Goal: Information Seeking & Learning: Learn about a topic

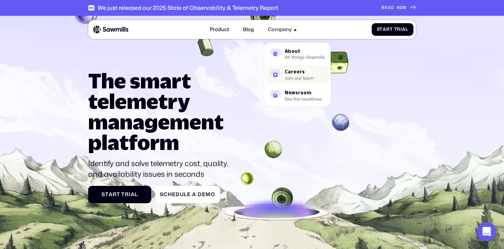
click at [286, 69] on div "Careers" at bounding box center [299, 71] width 29 height 5
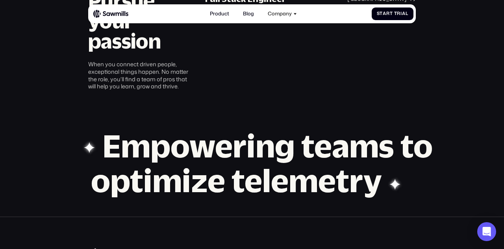
scroll to position [473, 0]
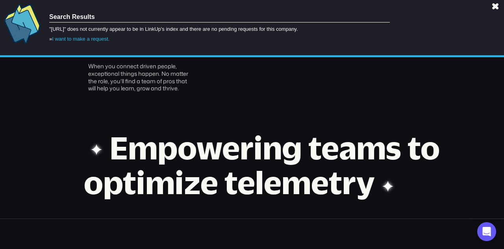
click at [496, 7] on link at bounding box center [496, 6] width 6 height 6
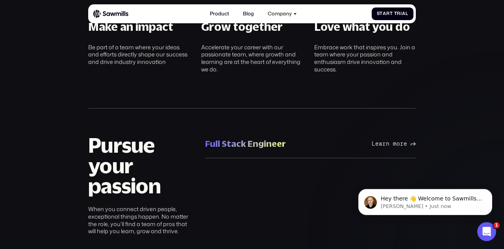
scroll to position [332, 0]
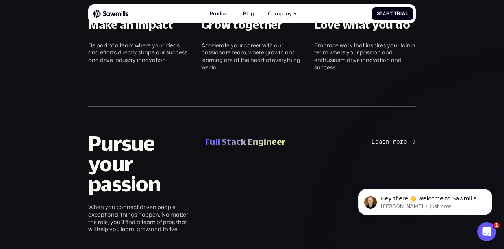
click at [264, 138] on div "Full Stack Engineer" at bounding box center [245, 141] width 81 height 11
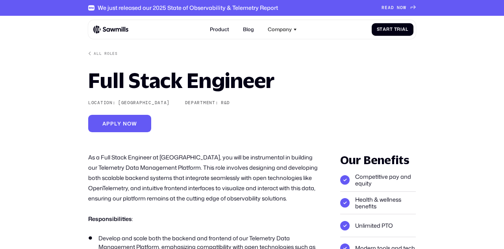
click at [96, 52] on div "All roles" at bounding box center [106, 53] width 24 height 5
